Goal: Complete application form

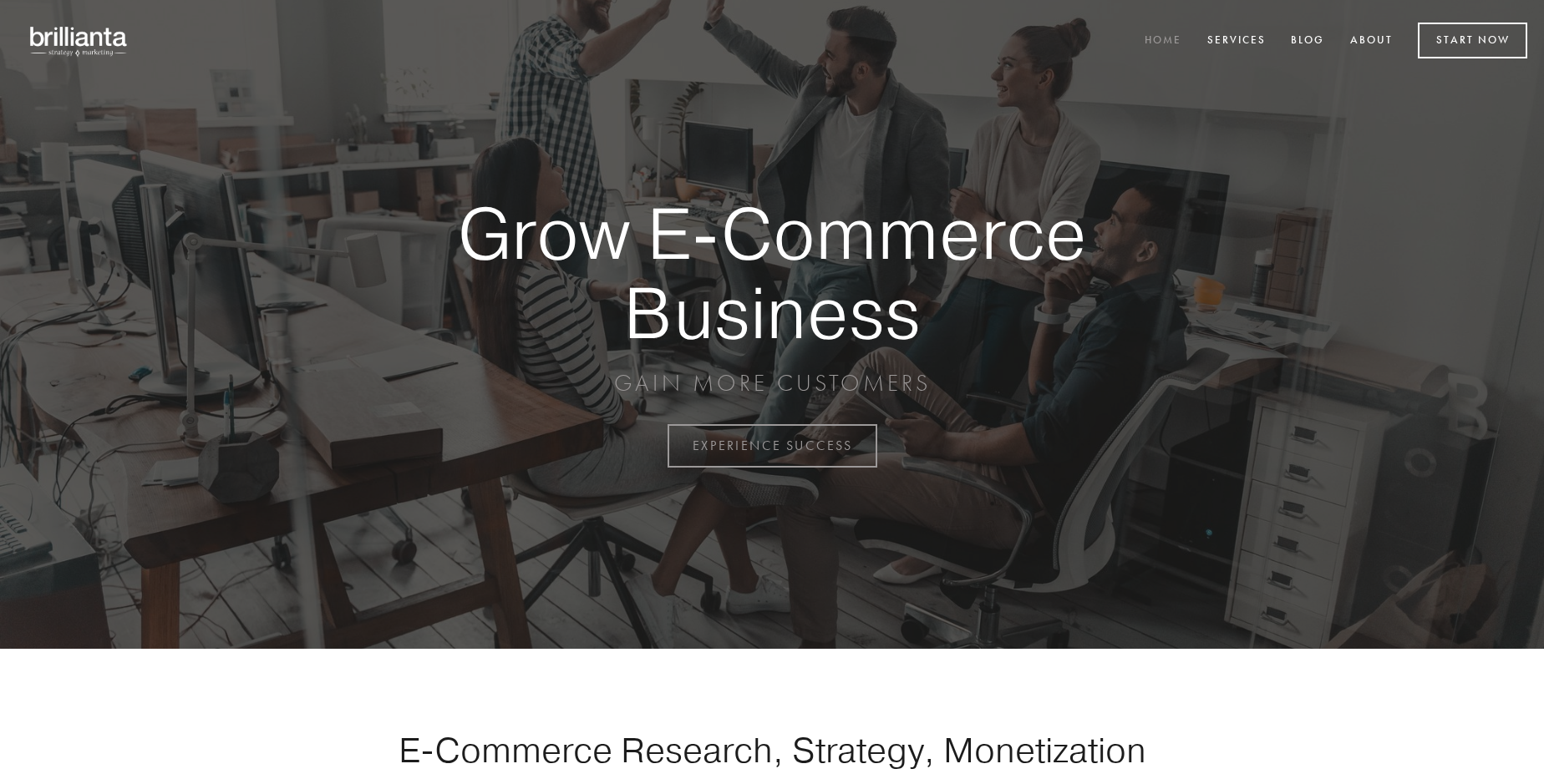
scroll to position [4378, 0]
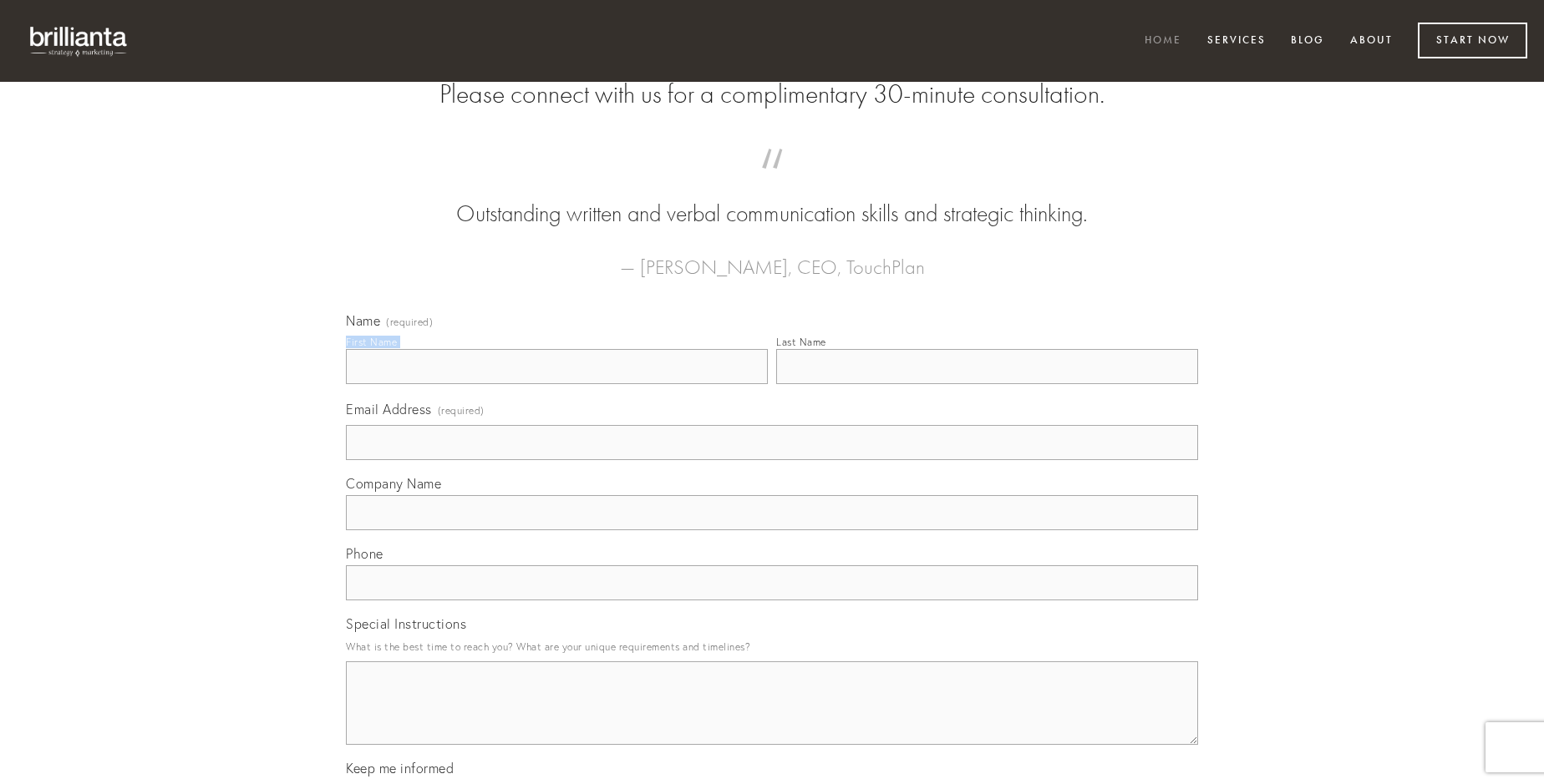
type input "[PERSON_NAME]"
click at [987, 384] on input "Last Name" at bounding box center [987, 367] width 422 height 35
type input "[PERSON_NAME]"
click at [772, 460] on input "Email Address (required)" at bounding box center [772, 443] width 852 height 35
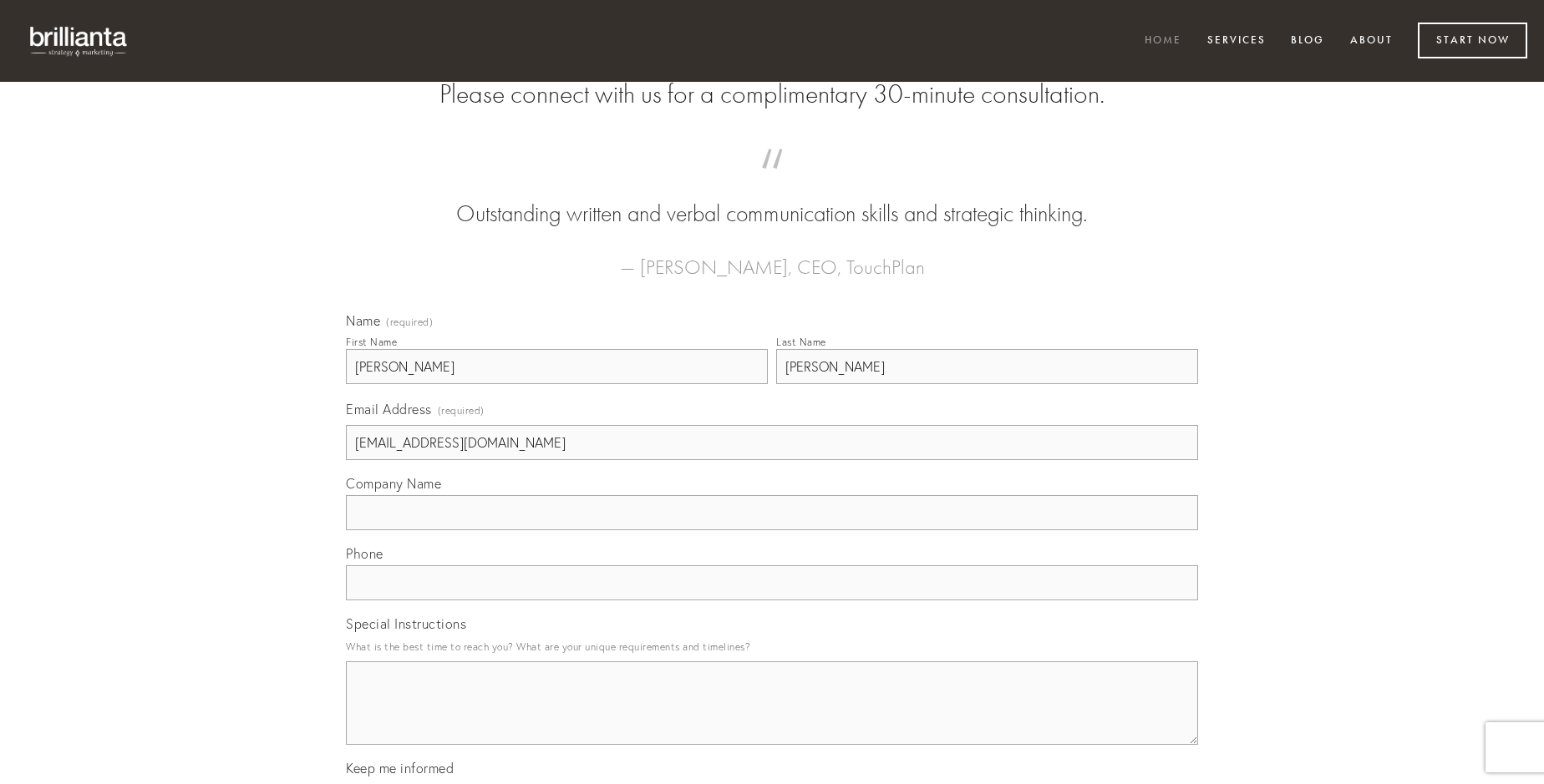
type input "[EMAIL_ADDRESS][DOMAIN_NAME]"
click at [772, 531] on input "Company Name" at bounding box center [772, 512] width 852 height 35
type input "certus"
click at [772, 600] on input "text" at bounding box center [772, 583] width 852 height 35
click at [772, 718] on textarea "Special Instructions" at bounding box center [772, 703] width 852 height 83
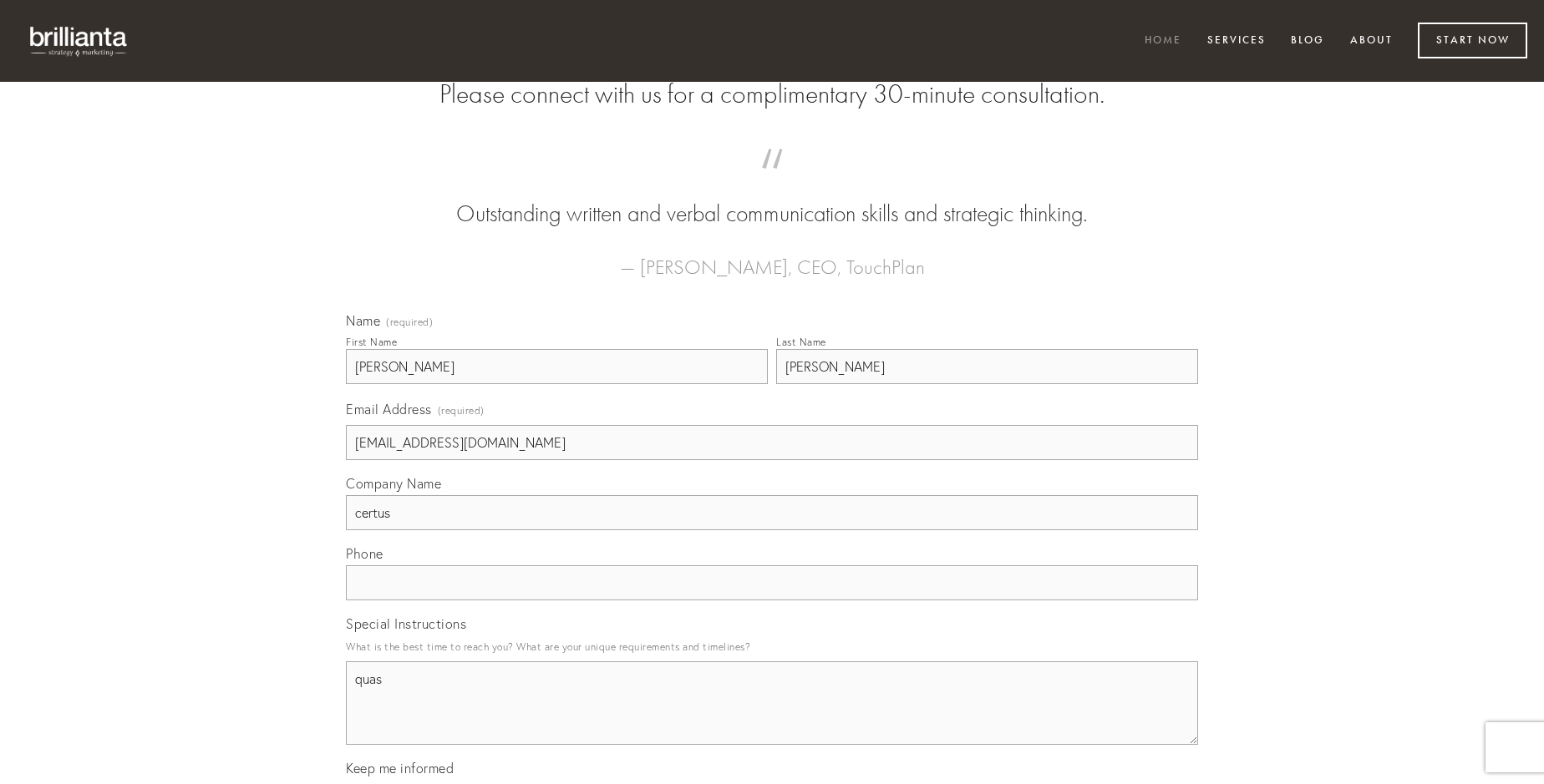
type textarea "quas"
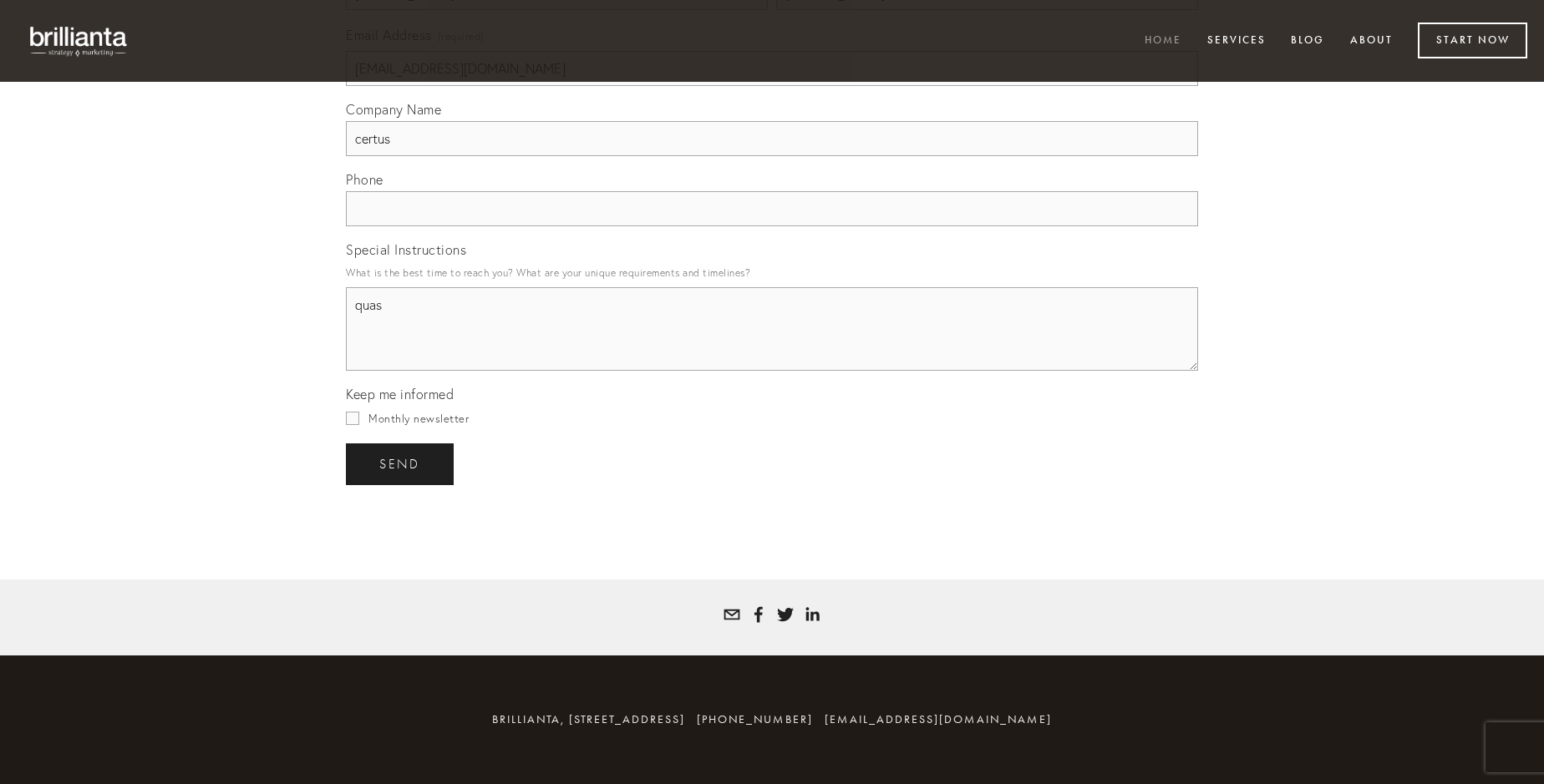
click at [401, 464] on span "send" at bounding box center [399, 464] width 41 height 15
